Goal: Task Accomplishment & Management: Use online tool/utility

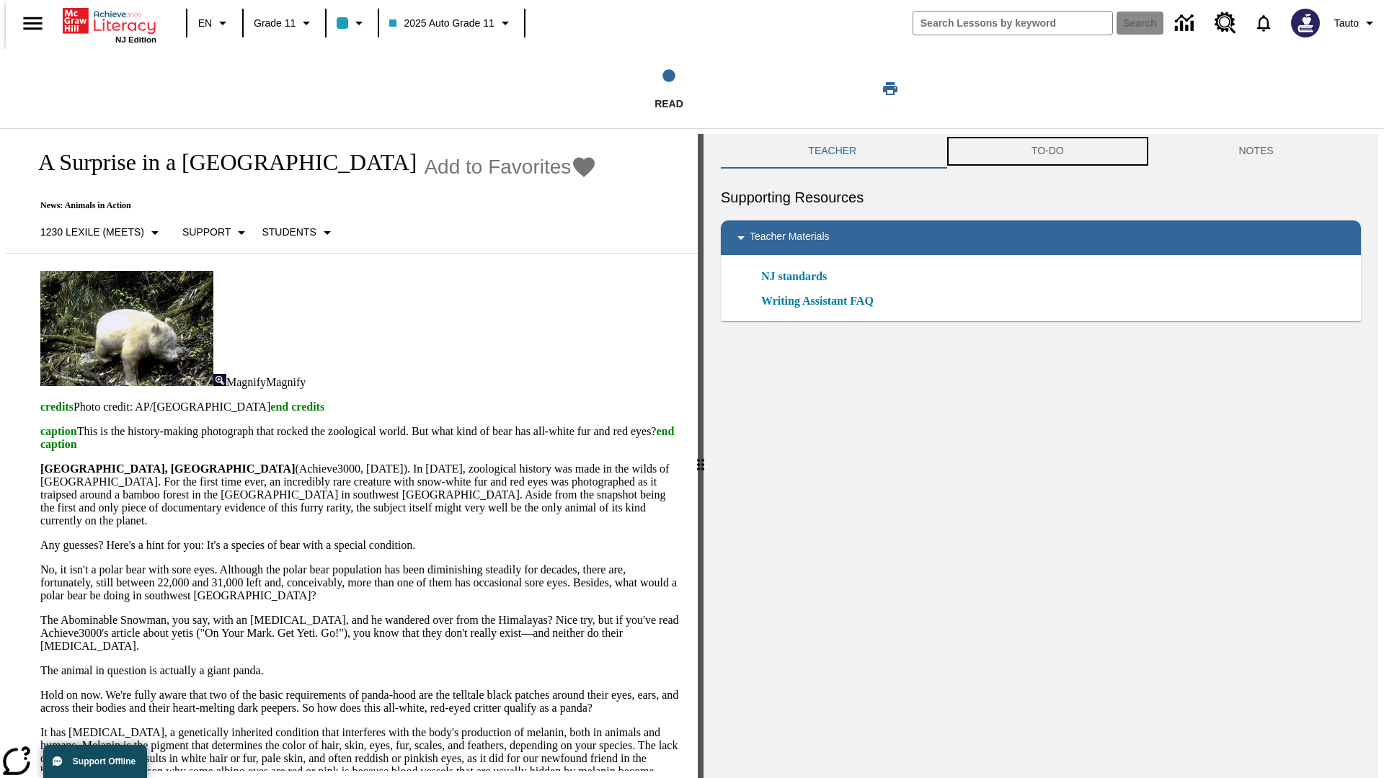
click at [1047, 151] on button "TO-DO" at bounding box center [1048, 151] width 208 height 35
